Goal: Task Accomplishment & Management: Complete application form

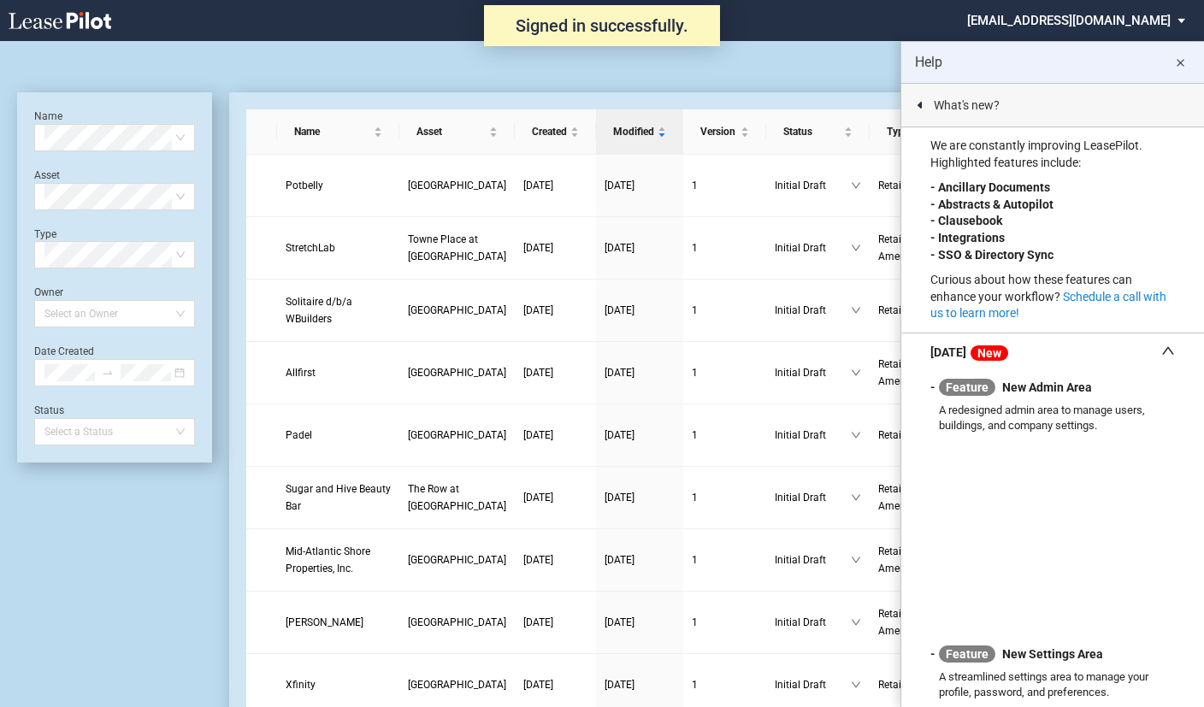
click at [1189, 63] on md-icon "close" at bounding box center [1179, 63] width 21 height 21
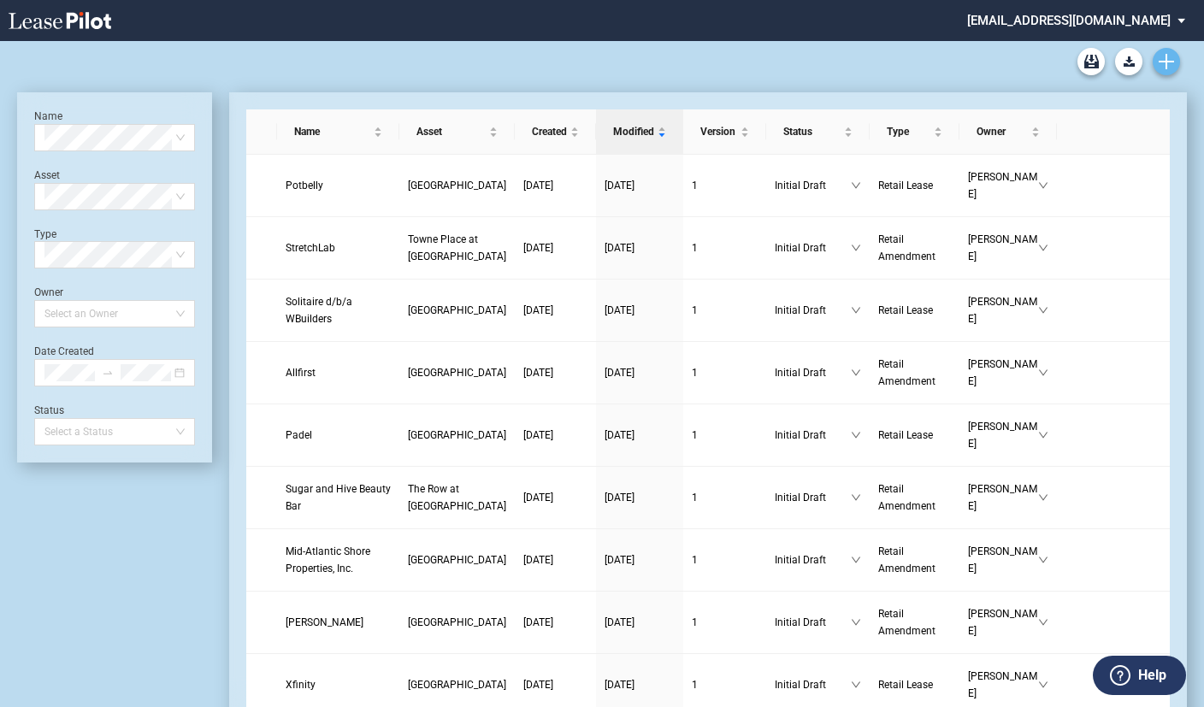
click at [1169, 61] on use "Create new document" at bounding box center [1165, 61] width 15 height 15
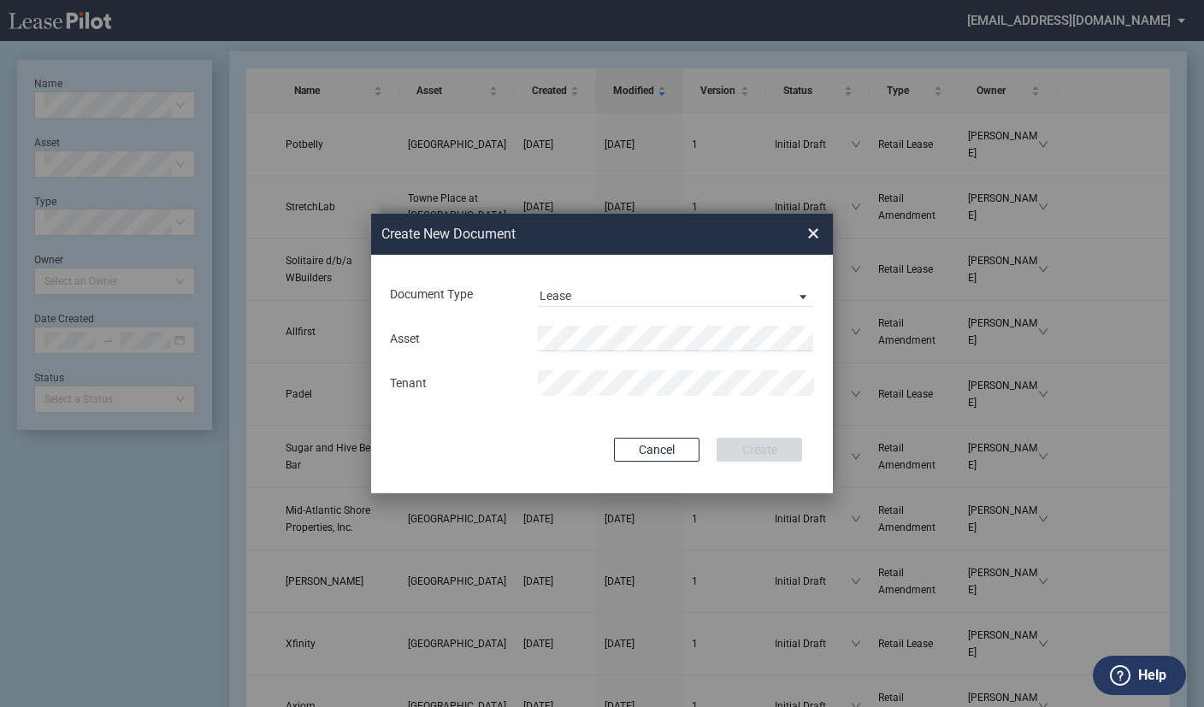
click at [618, 325] on md-input-container "Asset" at bounding box center [601, 338] width 427 height 29
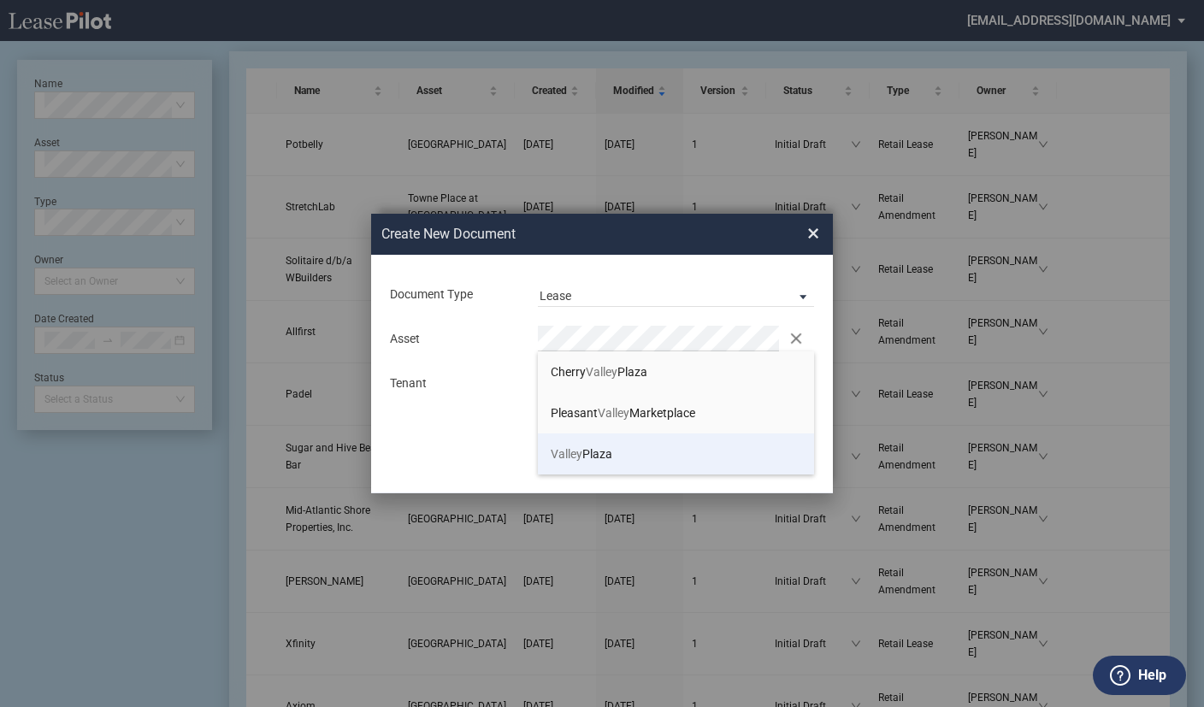
click at [574, 449] on span "Valley" at bounding box center [567, 454] width 32 height 14
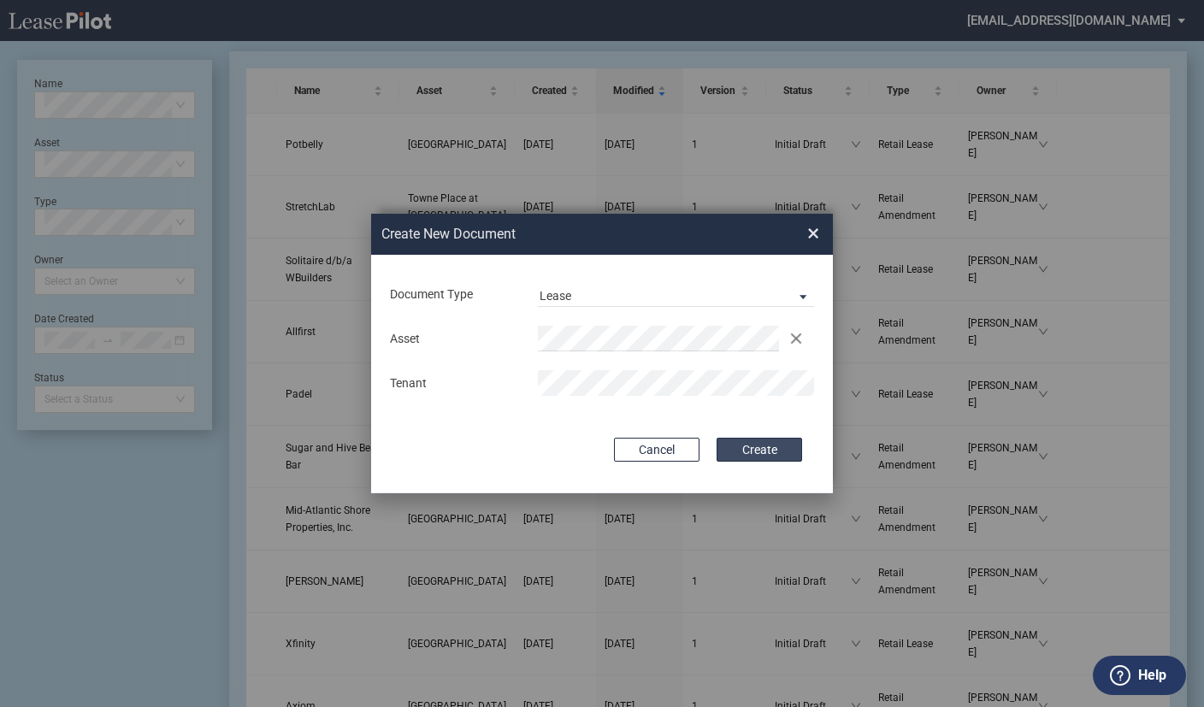
click at [764, 456] on button "Create" at bounding box center [758, 450] width 85 height 24
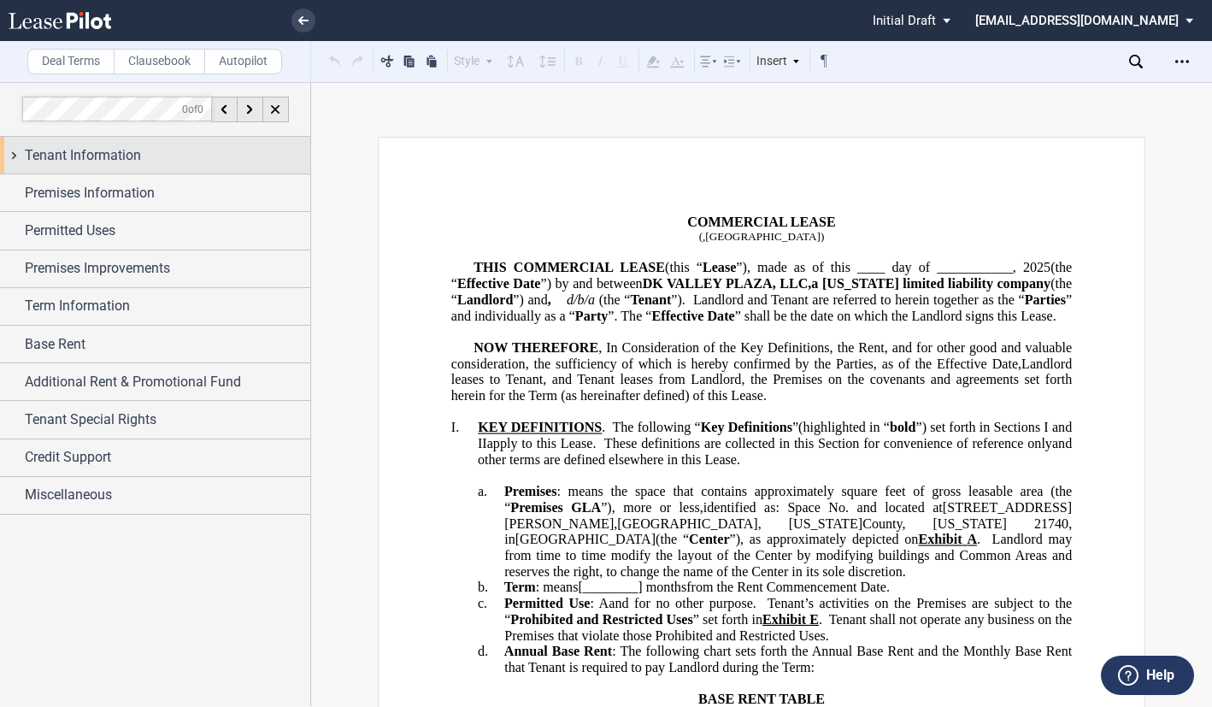
click at [99, 158] on span "Tenant Information" at bounding box center [83, 155] width 116 height 21
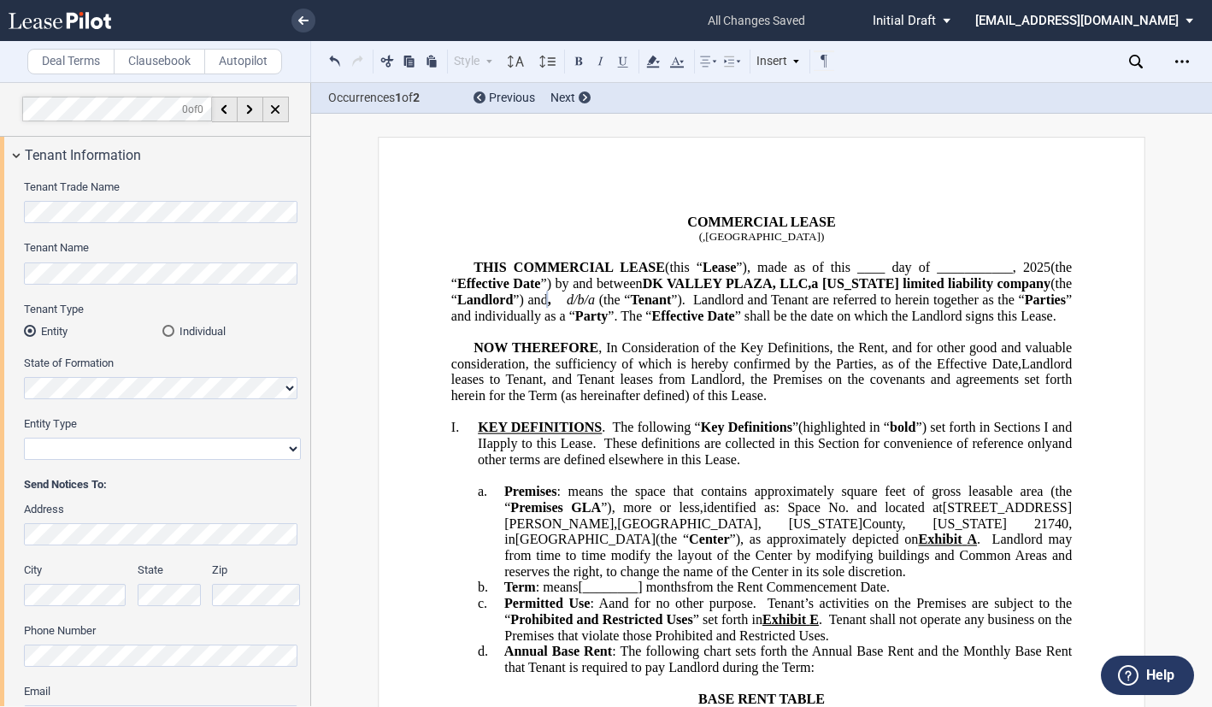
scroll to position [85, 0]
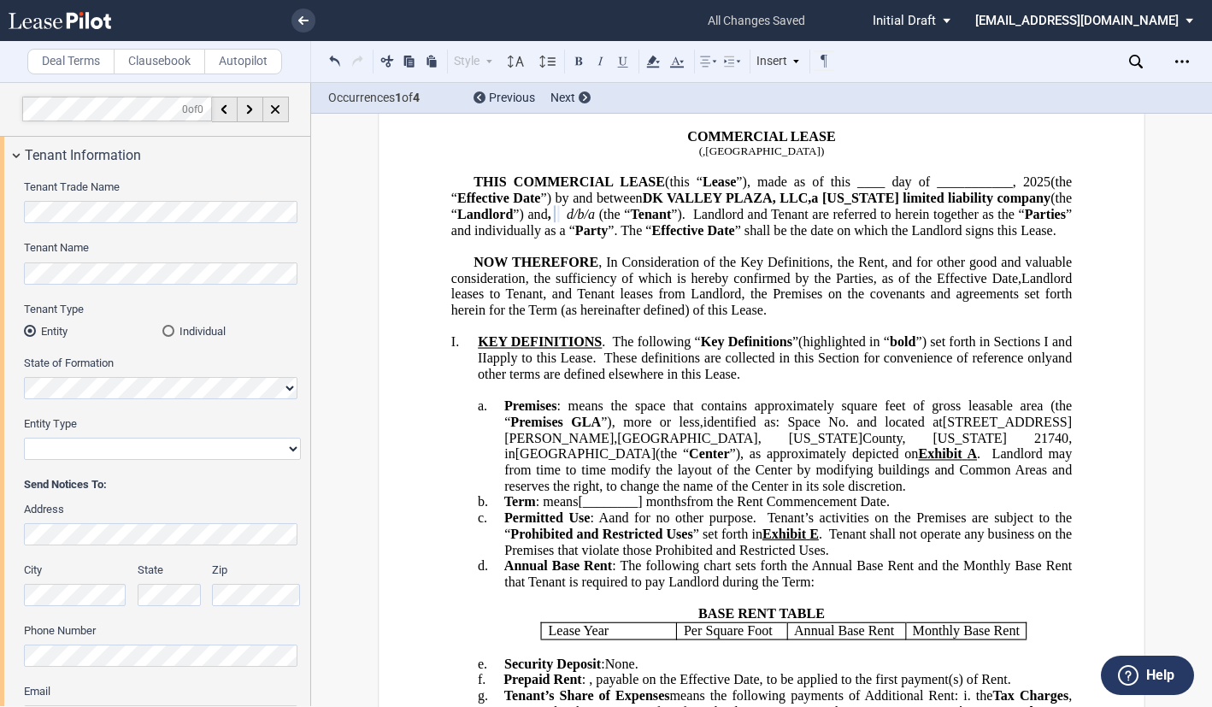
click at [294, 448] on select "Corporation Limited Liability Company General Partnership Limited Partnership O…" at bounding box center [162, 449] width 277 height 22
select select "limited liability company"
click at [24, 438] on select "Corporation Limited Liability Company General Partnership Limited Partnership O…" at bounding box center [162, 449] width 277 height 22
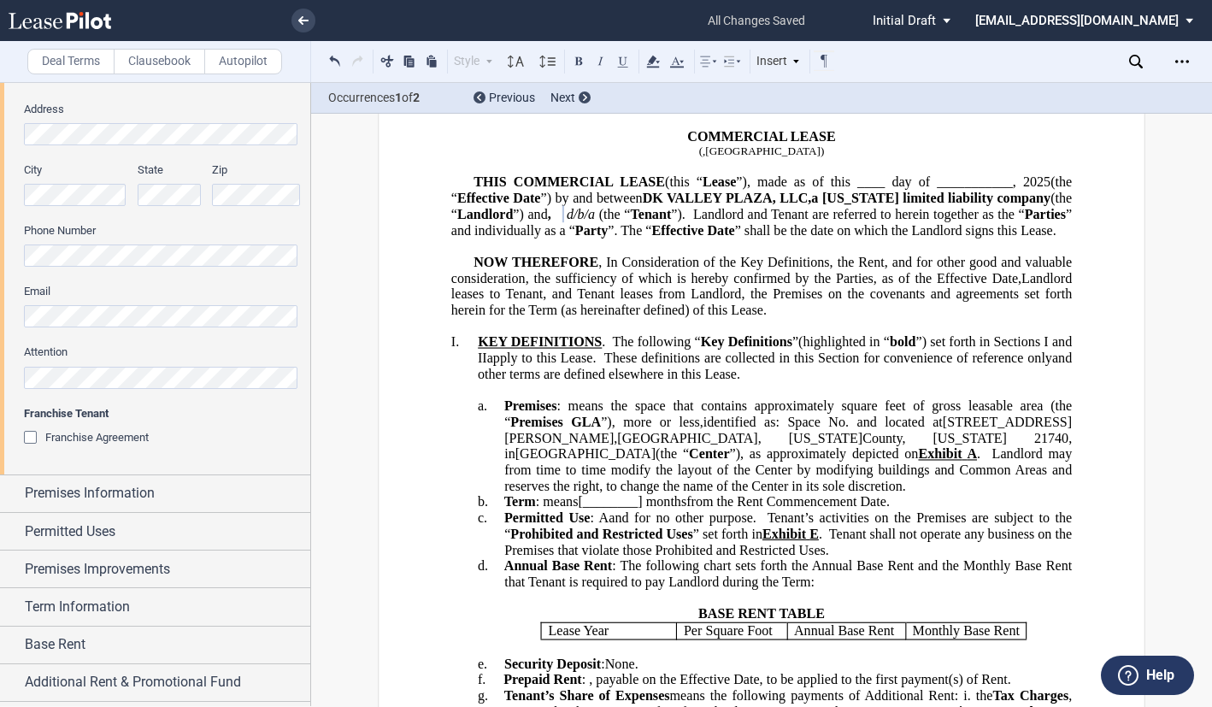
scroll to position [769, 0]
